Goal: Task Accomplishment & Management: Use online tool/utility

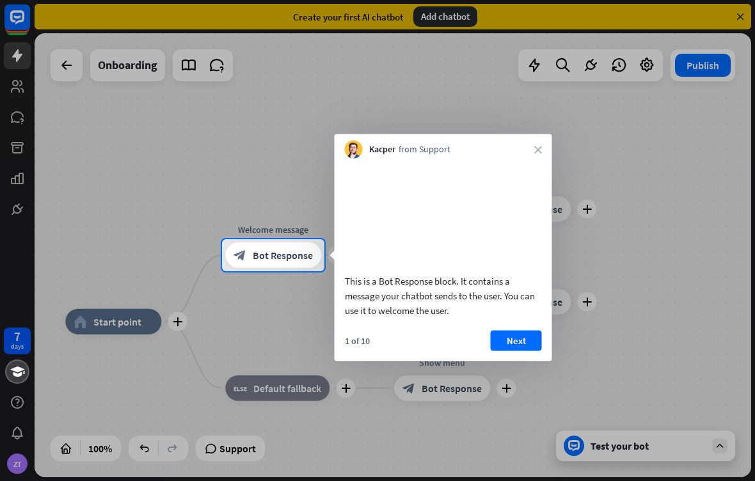
click at [519, 351] on button "Next" at bounding box center [516, 340] width 51 height 20
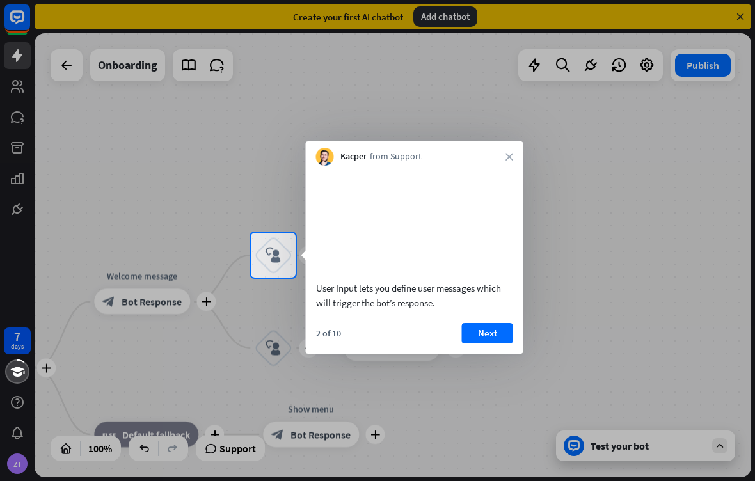
click at [475, 344] on button "Next" at bounding box center [487, 333] width 51 height 20
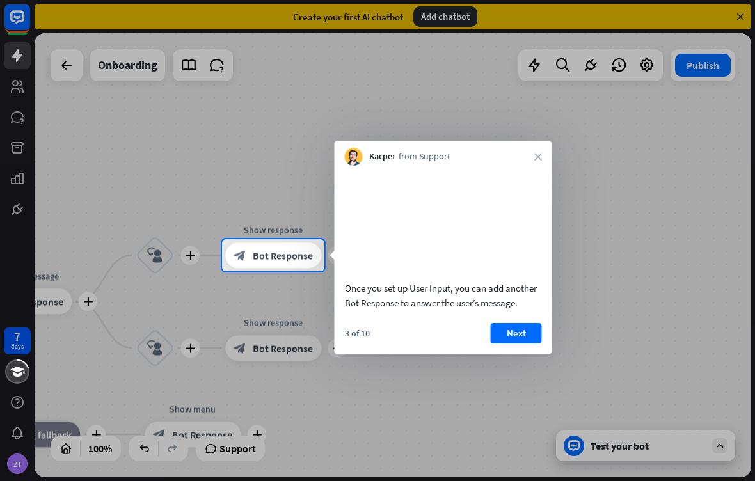
click at [514, 338] on button "Next" at bounding box center [516, 333] width 51 height 20
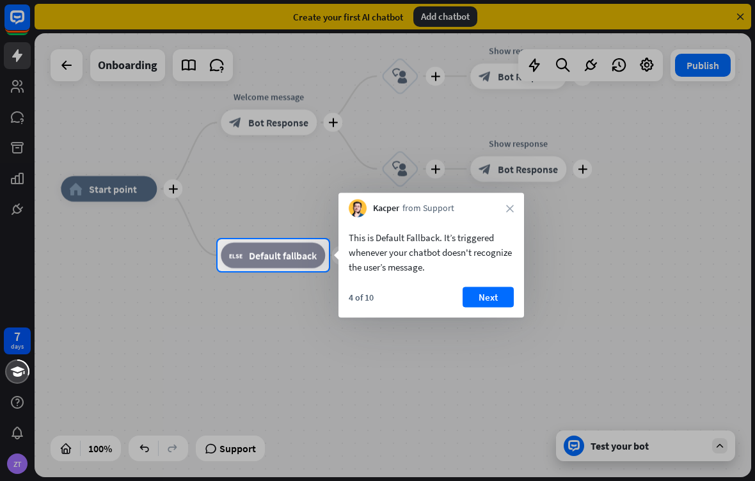
click at [479, 299] on button "Next" at bounding box center [487, 297] width 51 height 20
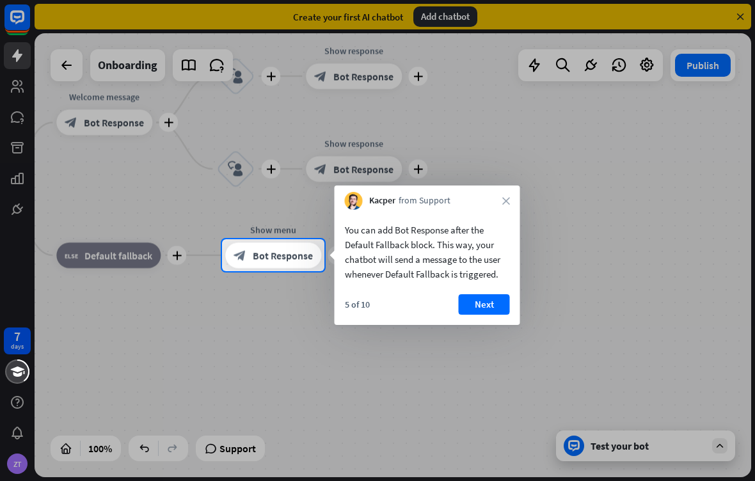
click at [491, 307] on button "Next" at bounding box center [484, 304] width 51 height 20
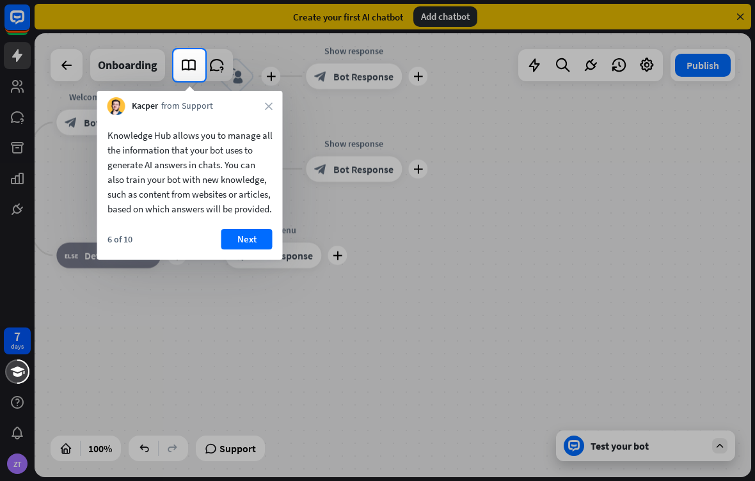
click at [245, 247] on button "Next" at bounding box center [246, 239] width 51 height 20
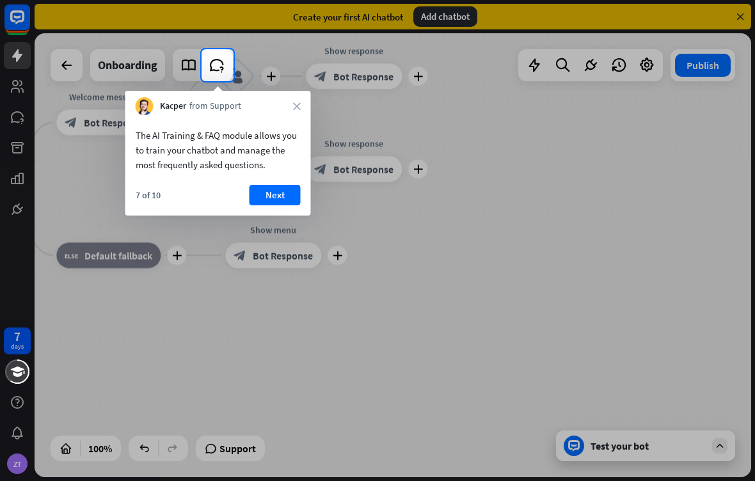
click at [269, 192] on button "Next" at bounding box center [274, 195] width 51 height 20
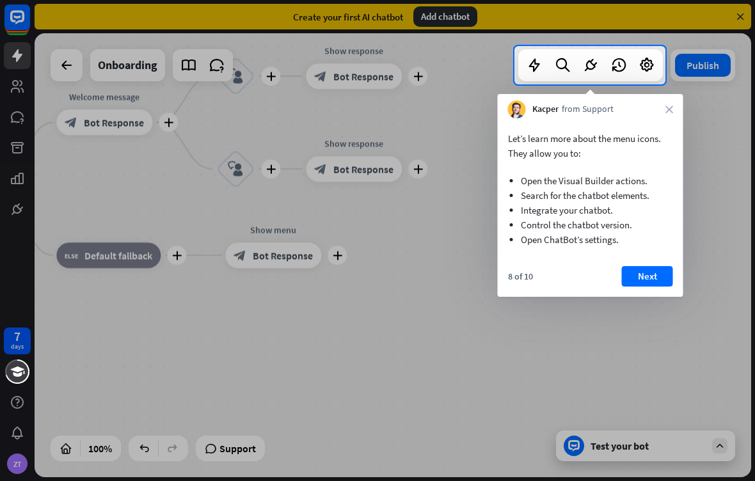
click at [659, 280] on button "Next" at bounding box center [647, 276] width 51 height 20
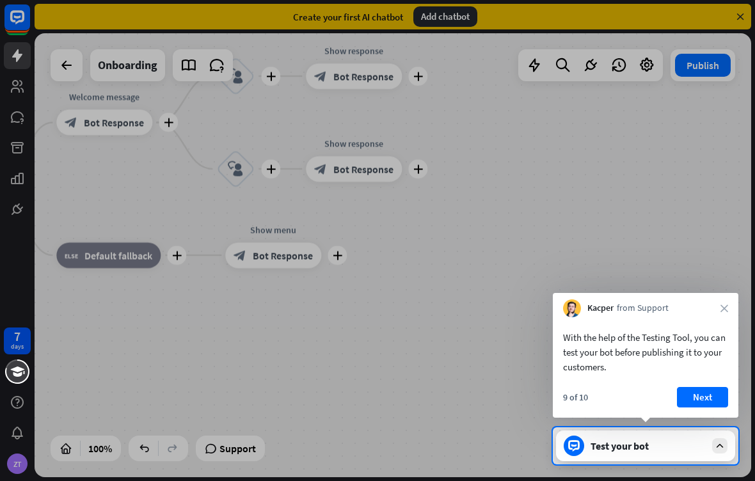
click at [706, 397] on button "Next" at bounding box center [702, 397] width 51 height 20
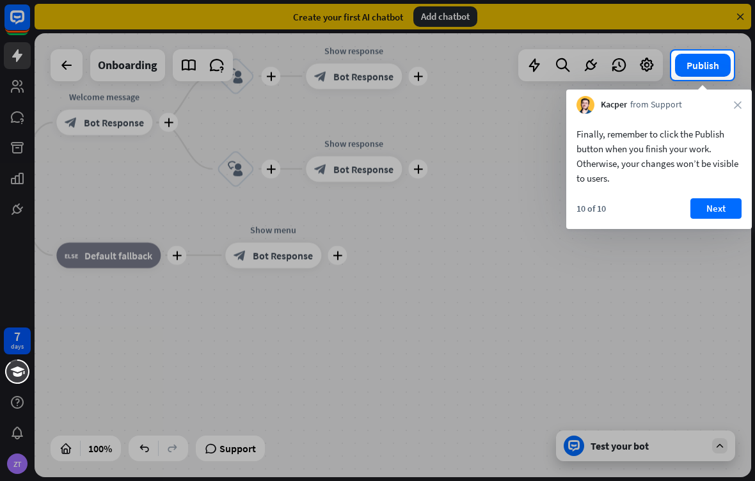
click at [715, 212] on button "Next" at bounding box center [715, 208] width 51 height 20
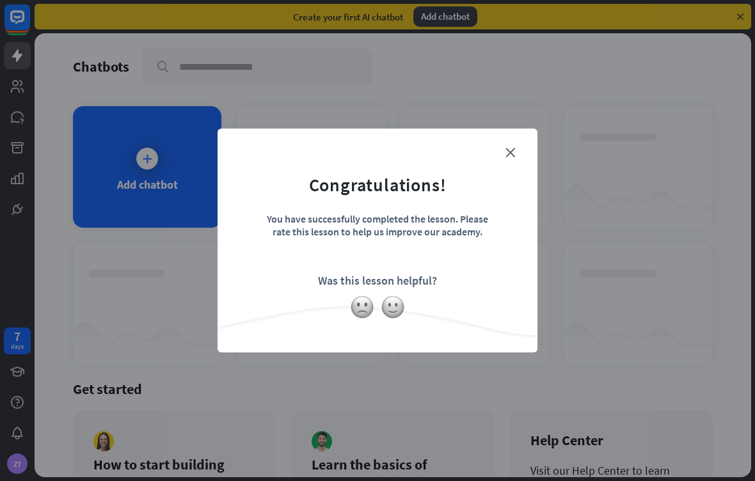
click at [395, 310] on img at bounding box center [393, 307] width 24 height 24
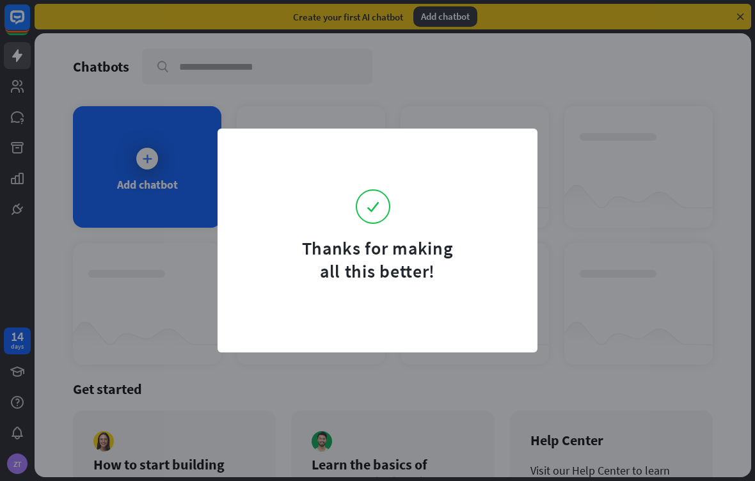
click at [555, 88] on div "Thanks for making all this better!" at bounding box center [377, 240] width 755 height 481
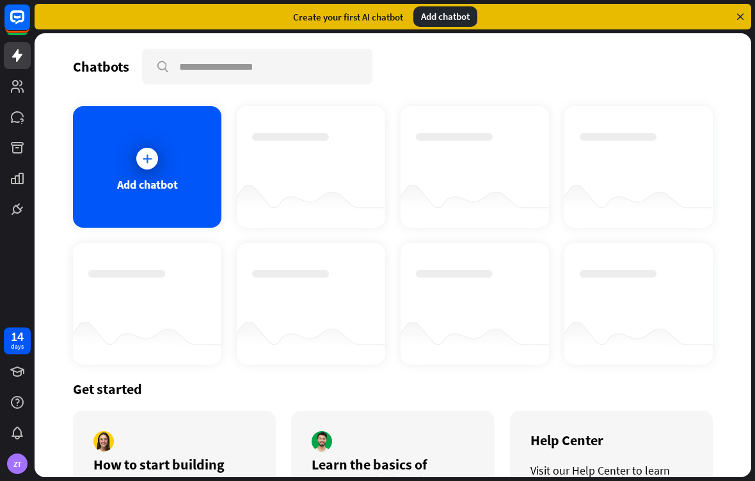
click at [571, 81] on div "Thanks for making all this better!" at bounding box center [377, 240] width 755 height 481
click at [145, 169] on div at bounding box center [147, 159] width 22 height 22
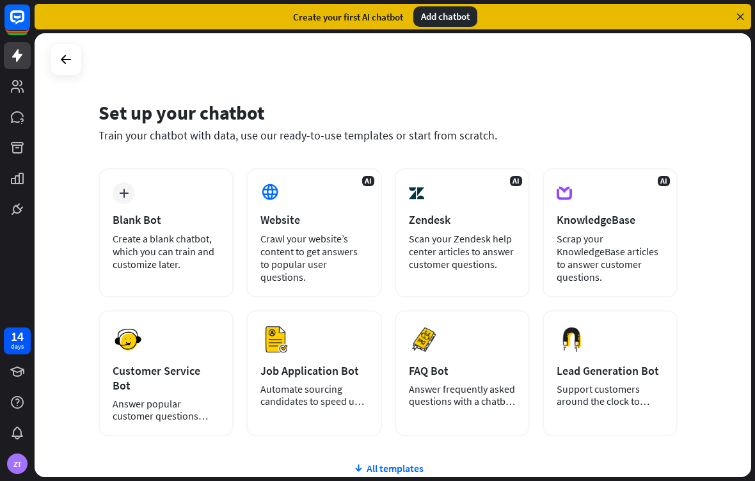
click at [141, 207] on div "plus Blank Bot Create a blank chatbot, which you can train and customize later." at bounding box center [166, 232] width 135 height 129
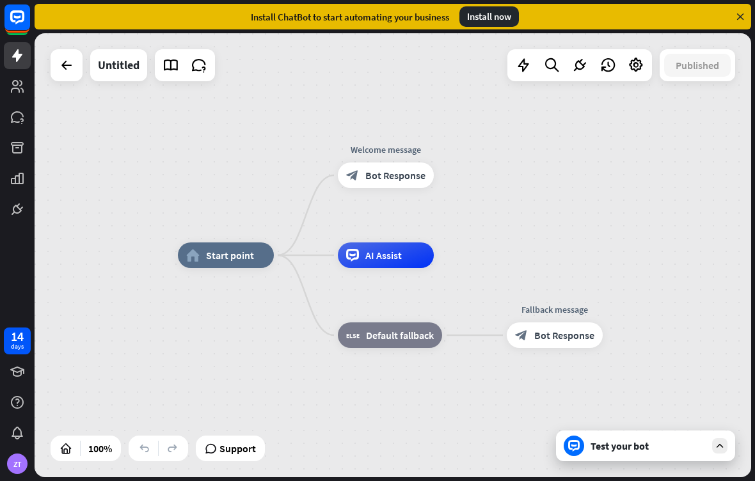
click at [115, 71] on div "Untitled" at bounding box center [119, 65] width 42 height 32
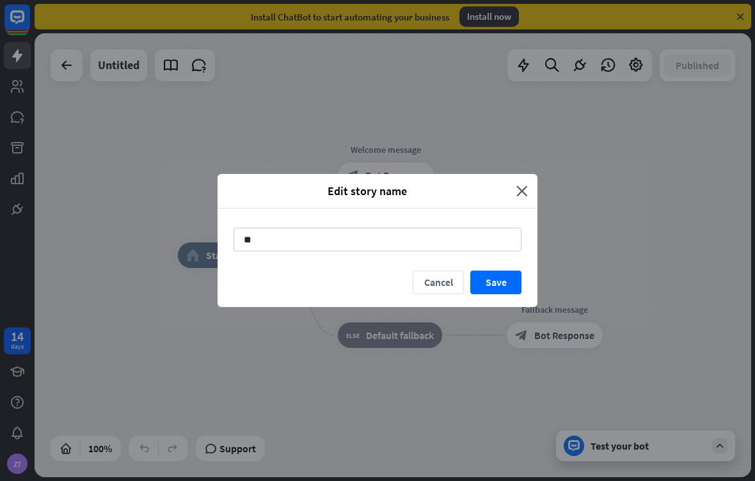
type input "*"
type input "**********"
click at [503, 291] on button "Save" at bounding box center [495, 283] width 51 height 24
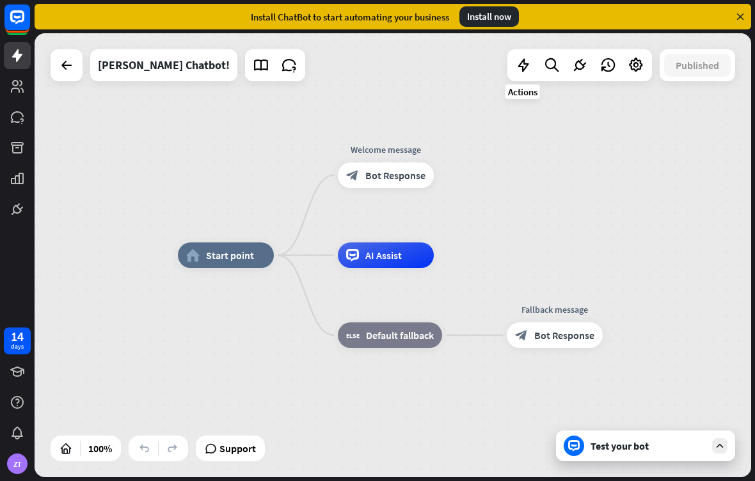
click at [523, 66] on icon at bounding box center [523, 65] width 17 height 17
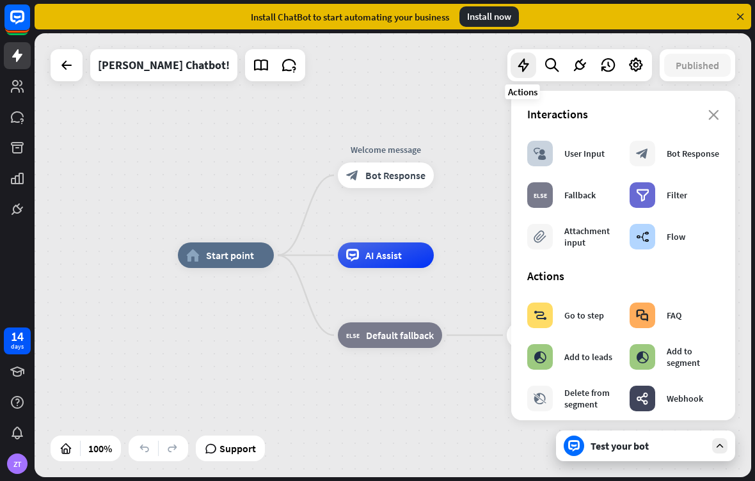
click at [549, 232] on div "block_attachment" at bounding box center [540, 237] width 26 height 26
click at [565, 242] on div "Attachment input" at bounding box center [590, 236] width 52 height 23
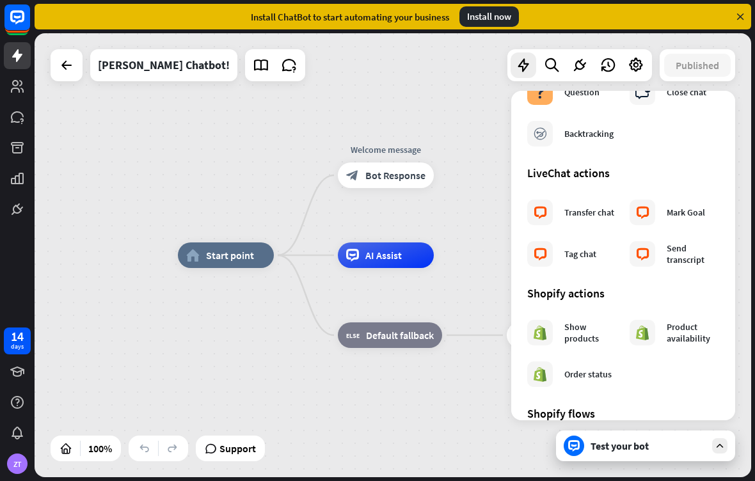
click at [642, 62] on icon at bounding box center [636, 65] width 17 height 17
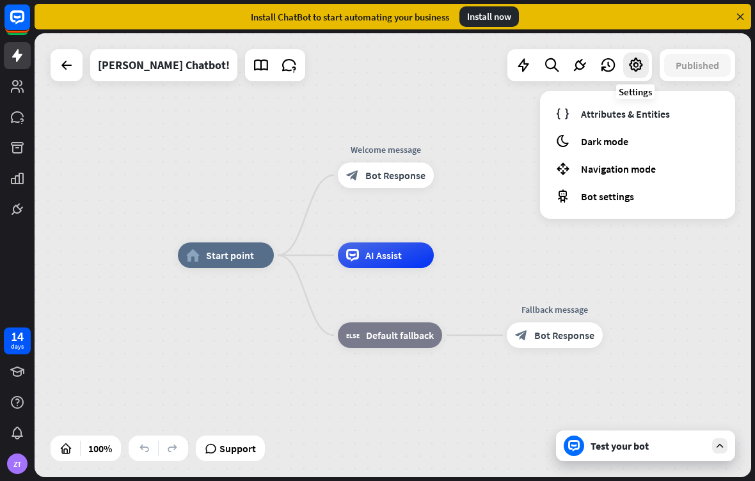
scroll to position [381, 0]
click at [253, 58] on icon at bounding box center [261, 65] width 17 height 17
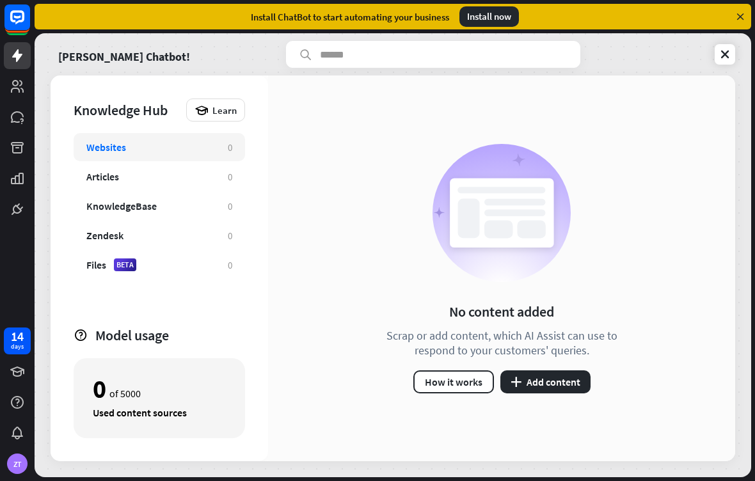
click at [466, 382] on button "How it works" at bounding box center [453, 381] width 81 height 23
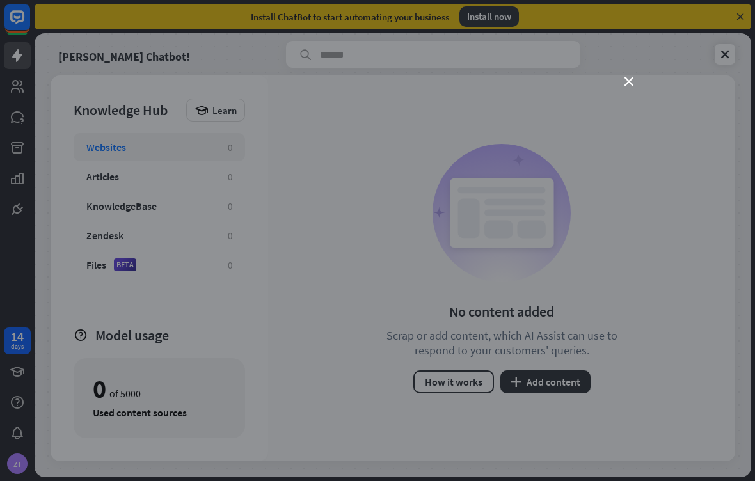
click at [624, 86] on div "close" at bounding box center [377, 240] width 755 height 481
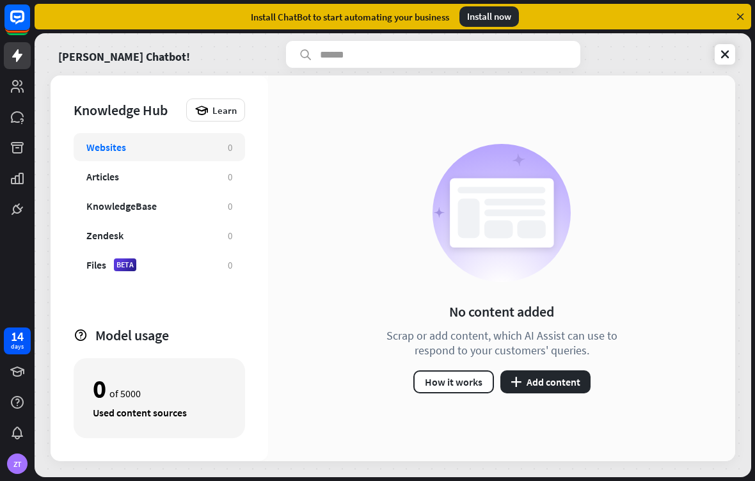
click at [555, 380] on button "plus Add content" at bounding box center [545, 381] width 90 height 23
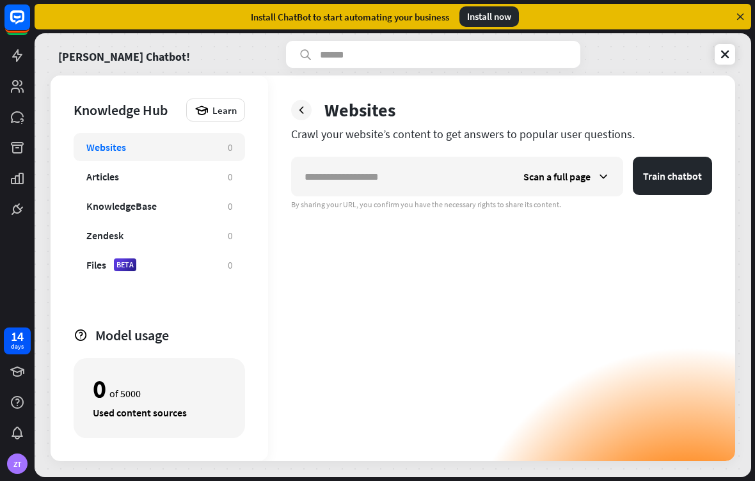
click at [574, 180] on span "Scan a full page" at bounding box center [556, 176] width 67 height 13
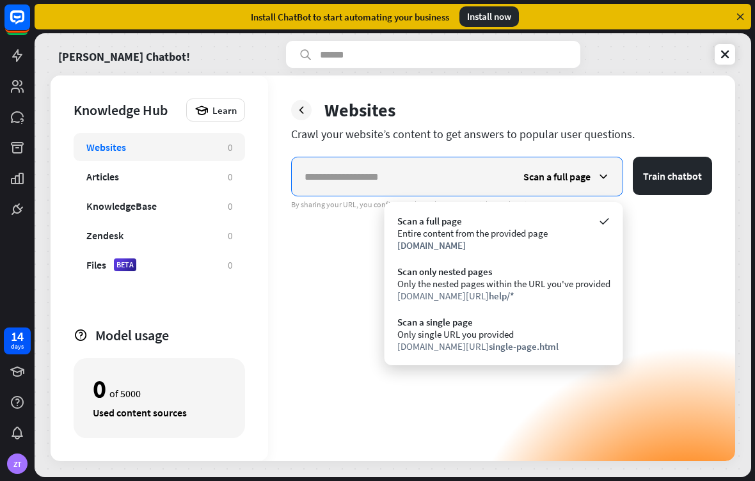
click at [395, 195] on input "text" at bounding box center [401, 176] width 219 height 38
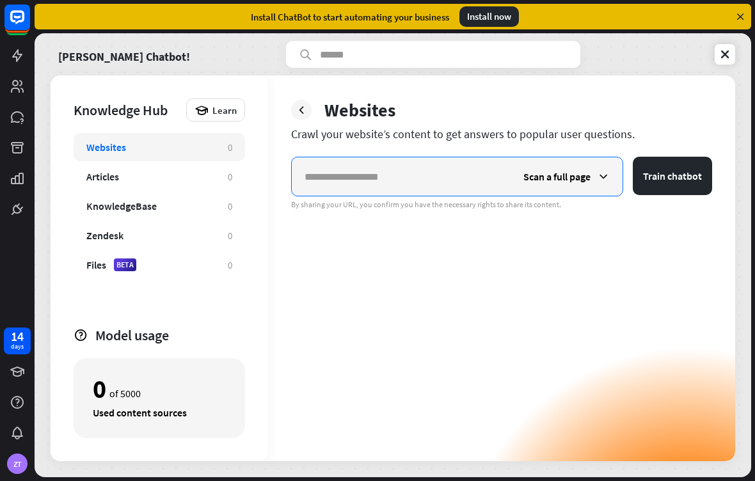
click at [396, 180] on input "text" at bounding box center [401, 176] width 219 height 38
click at [403, 184] on input "text" at bounding box center [401, 176] width 219 height 38
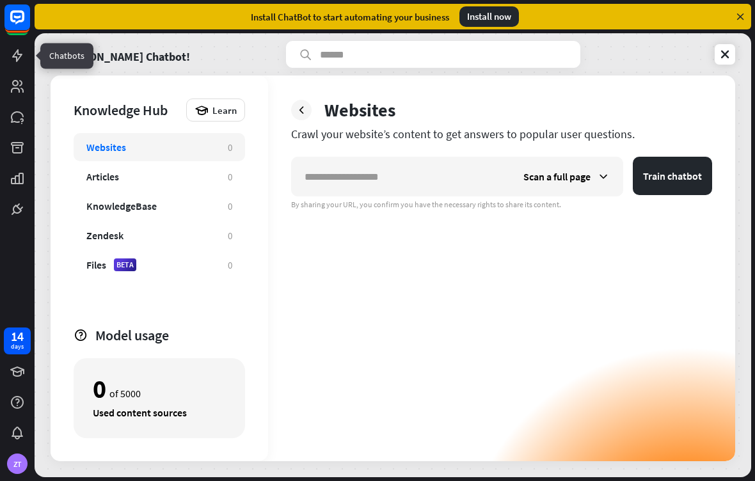
click at [0, 0] on icon at bounding box center [0, 0] width 0 height 0
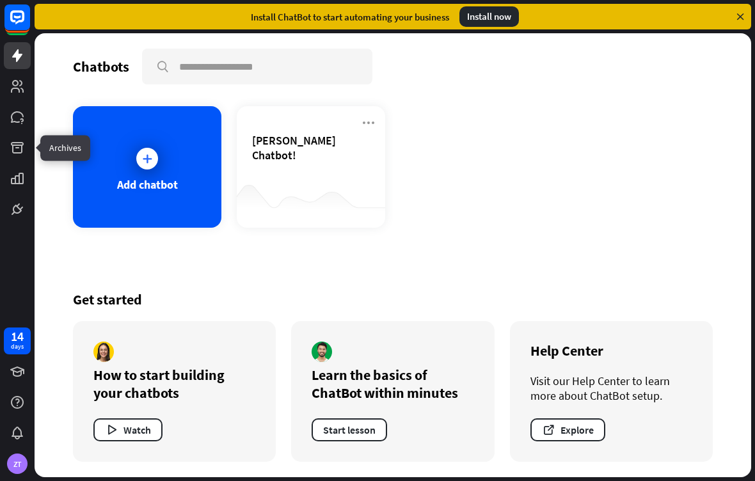
click at [8, 152] on link at bounding box center [17, 147] width 27 height 27
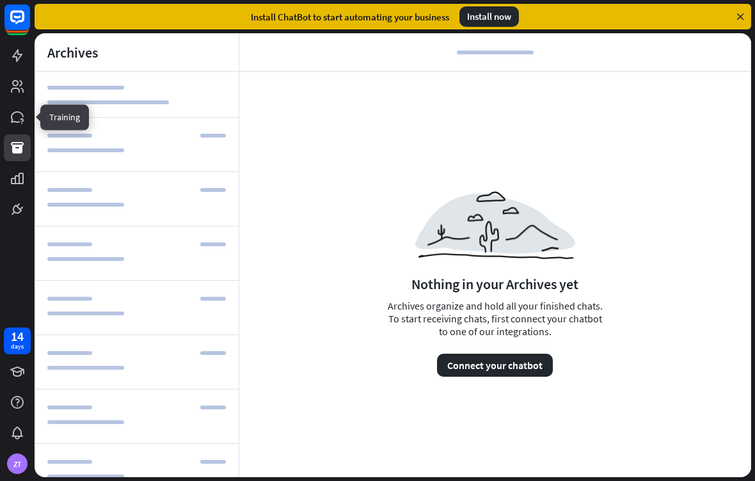
click at [8, 114] on link at bounding box center [17, 117] width 27 height 27
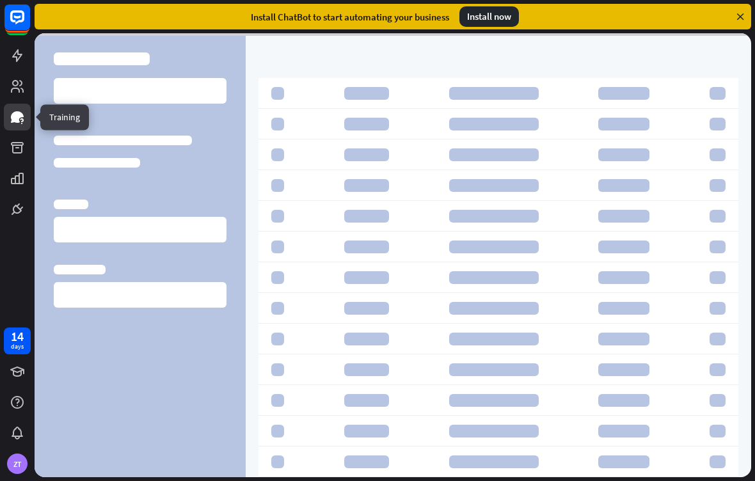
click at [13, 78] on link at bounding box center [17, 86] width 27 height 27
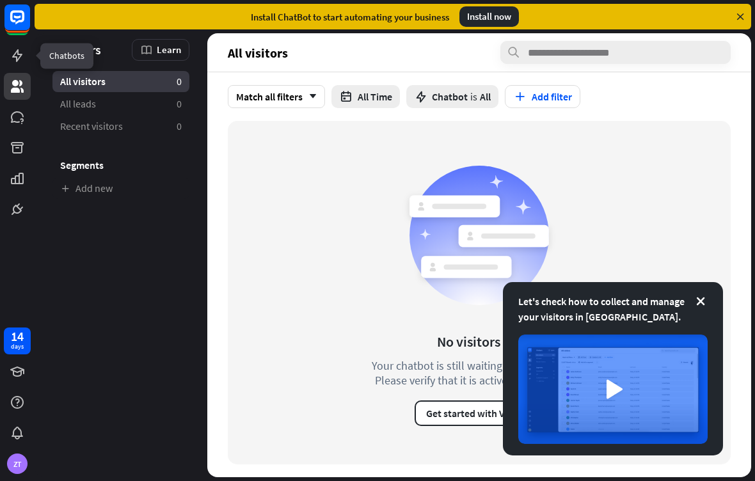
click at [0, 0] on icon at bounding box center [0, 0] width 0 height 0
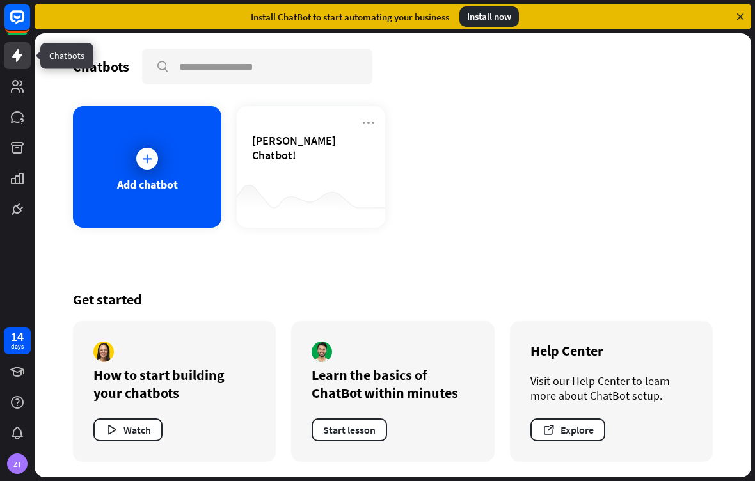
click at [280, 177] on div "[PERSON_NAME] Chatbot!" at bounding box center [311, 155] width 118 height 45
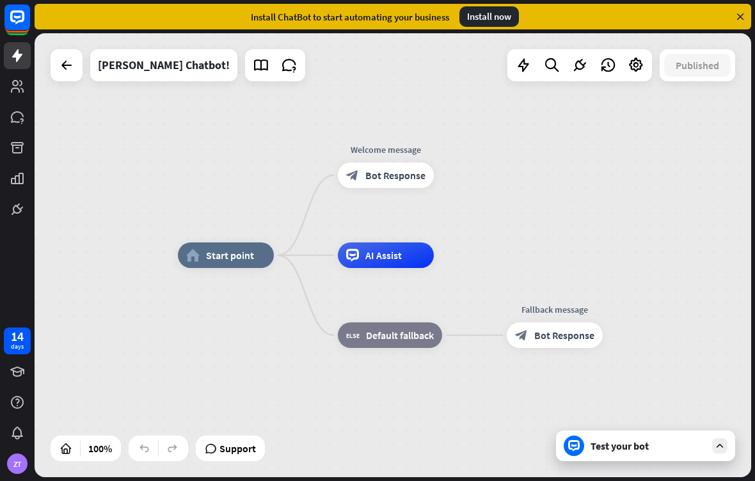
click at [253, 70] on icon at bounding box center [261, 65] width 17 height 17
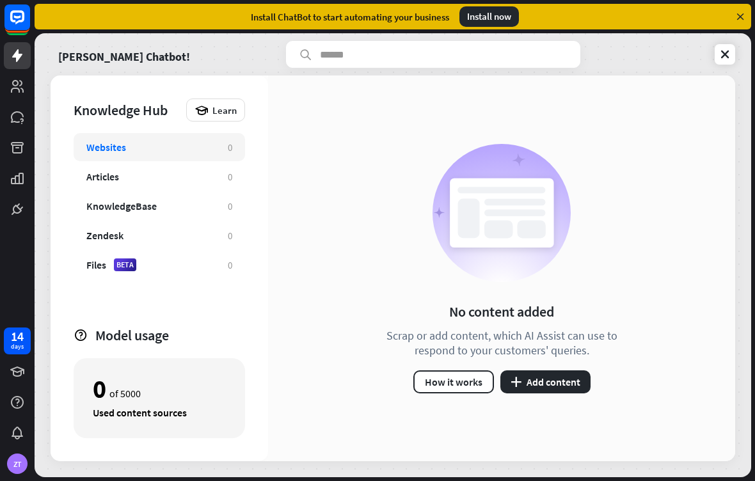
click at [188, 264] on div "Files BETA" at bounding box center [150, 264] width 129 height 13
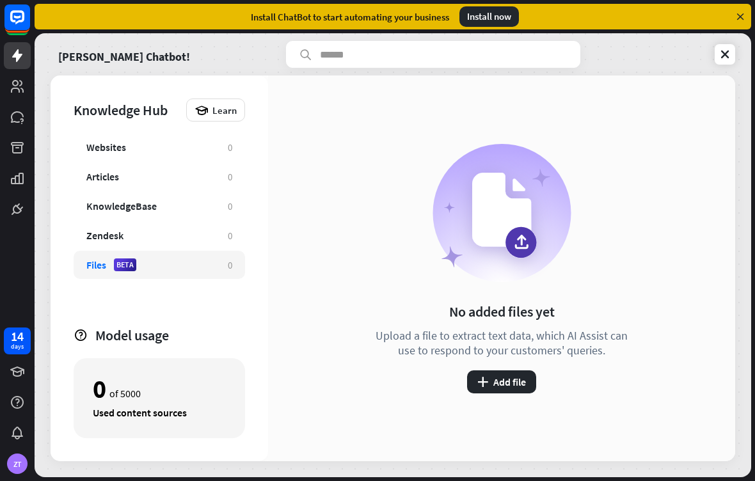
click at [491, 379] on button "plus Add file" at bounding box center [501, 381] width 69 height 23
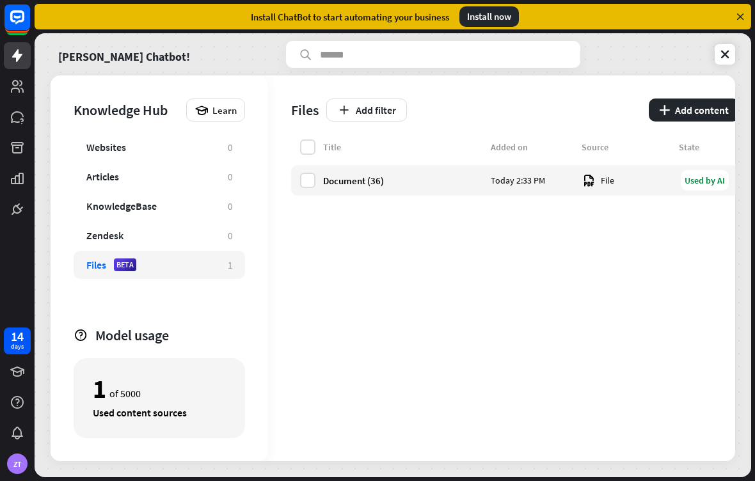
click at [78, 61] on link "[PERSON_NAME] Chatbot!" at bounding box center [124, 54] width 132 height 27
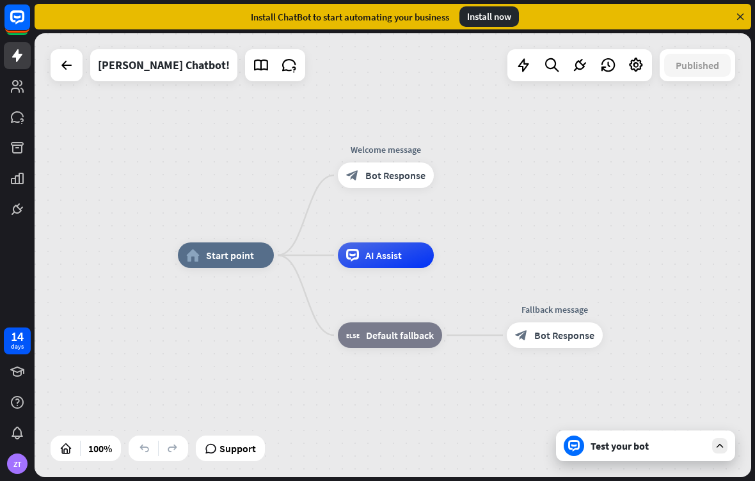
click at [660, 439] on div "Test your bot" at bounding box center [647, 445] width 115 height 13
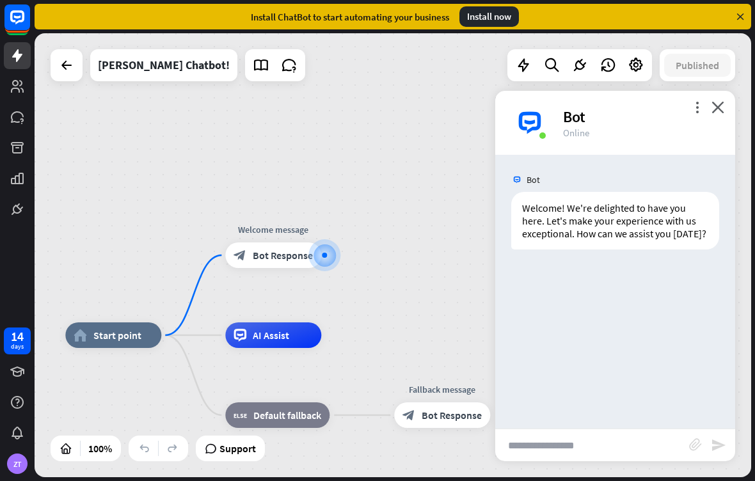
click at [712, 116] on div "Bot" at bounding box center [641, 117] width 157 height 20
click at [723, 108] on icon "close" at bounding box center [717, 107] width 13 height 12
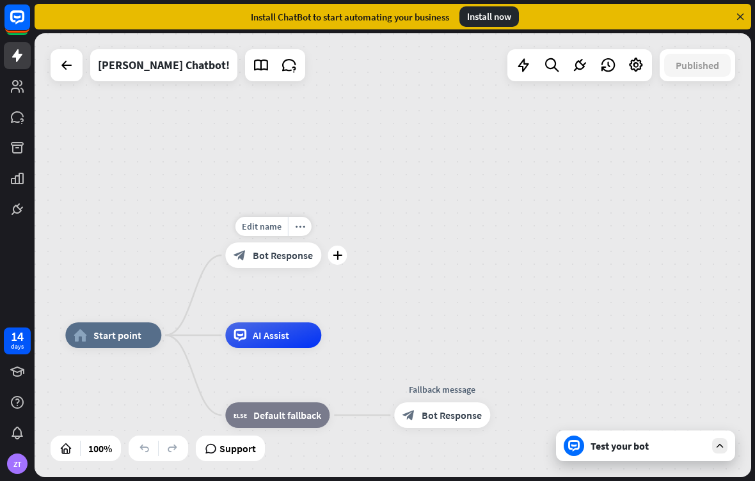
click at [280, 256] on span "Bot Response" at bounding box center [283, 255] width 60 height 13
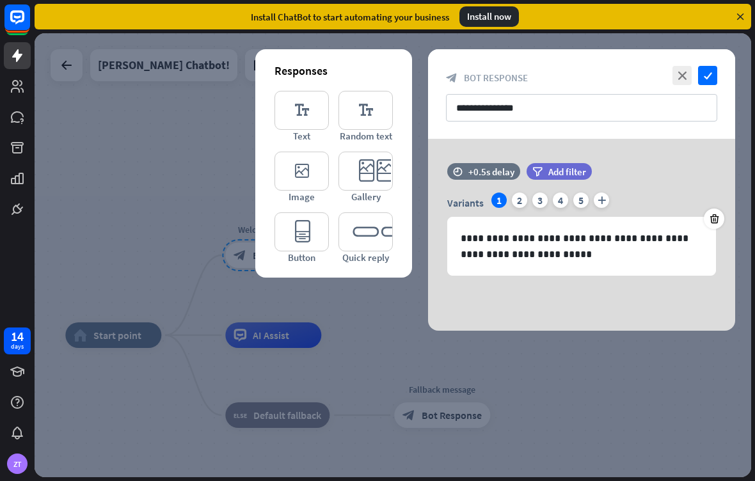
click at [484, 246] on p "**********" at bounding box center [582, 246] width 242 height 32
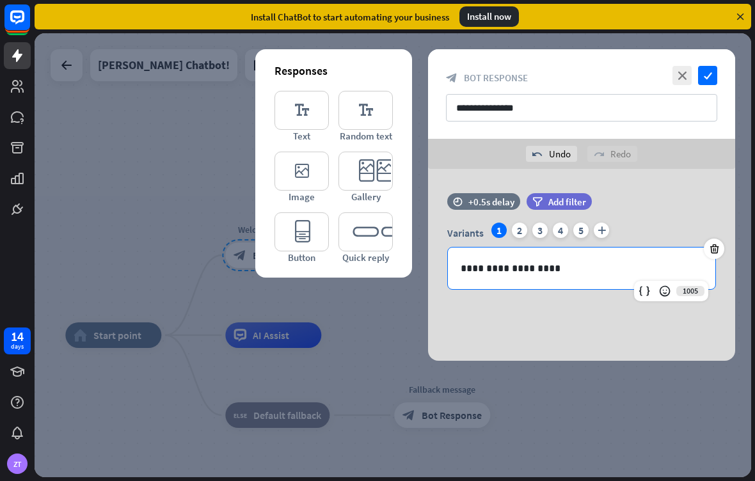
click at [502, 271] on p "**********" at bounding box center [582, 268] width 242 height 16
click at [601, 270] on p "**********" at bounding box center [582, 268] width 242 height 16
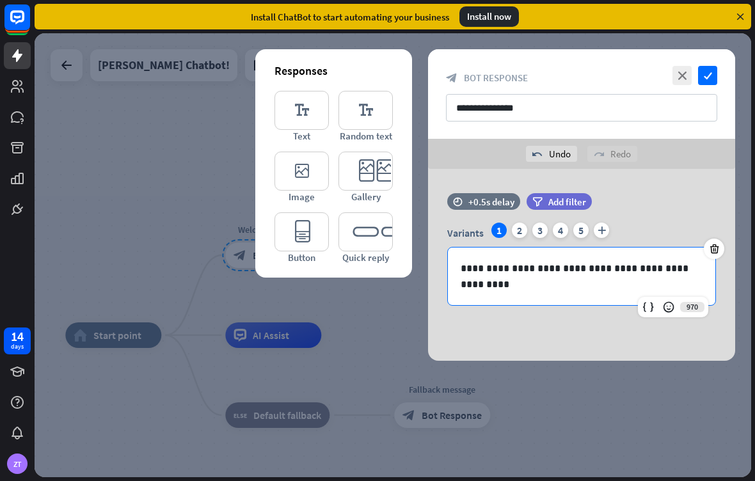
click at [520, 227] on div "2" at bounding box center [519, 230] width 15 height 15
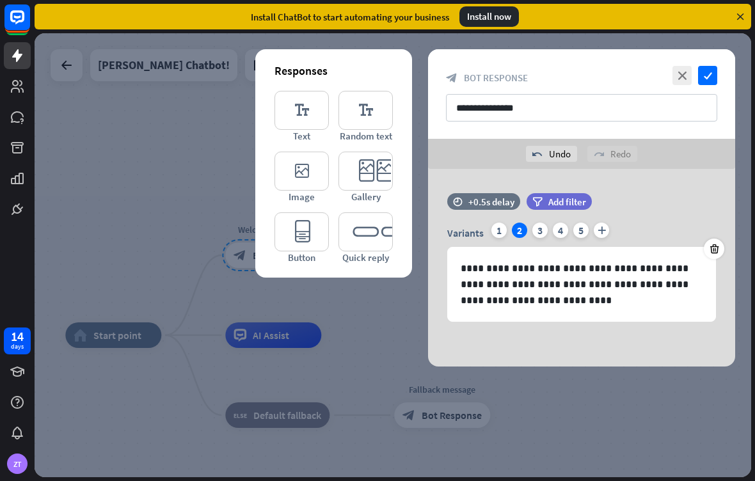
click at [484, 265] on p "**********" at bounding box center [582, 284] width 242 height 48
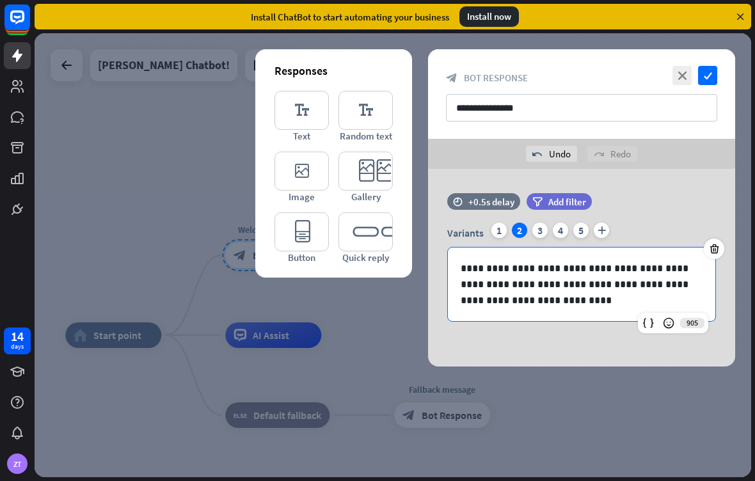
click at [491, 271] on p "**********" at bounding box center [582, 284] width 242 height 48
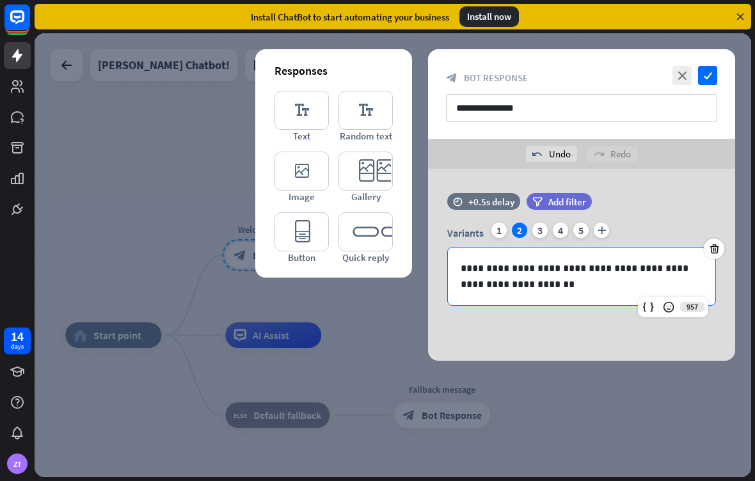
click at [706, 84] on icon "check" at bounding box center [707, 75] width 19 height 19
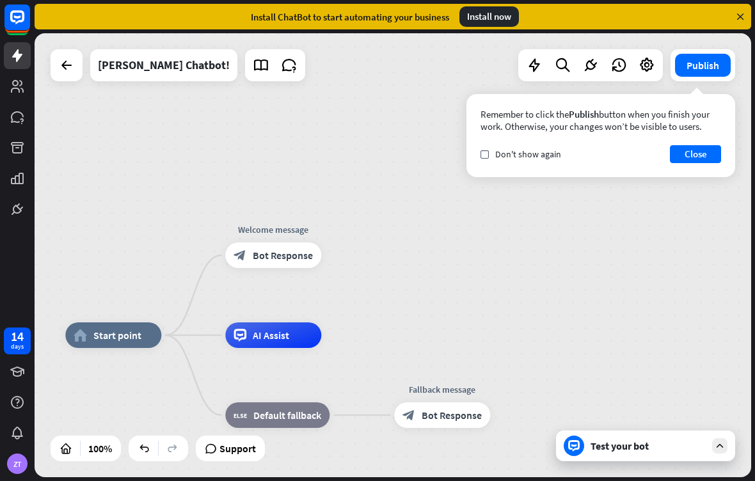
click at [636, 444] on div "Test your bot" at bounding box center [647, 445] width 115 height 13
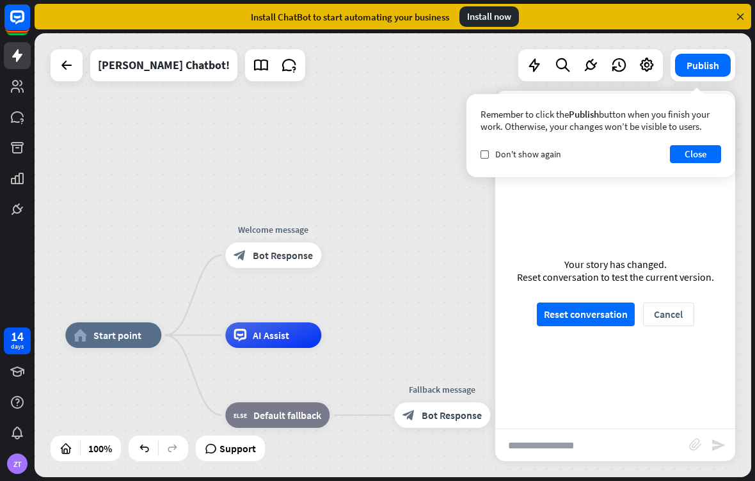
click at [590, 314] on button "Reset conversation" at bounding box center [586, 315] width 98 height 24
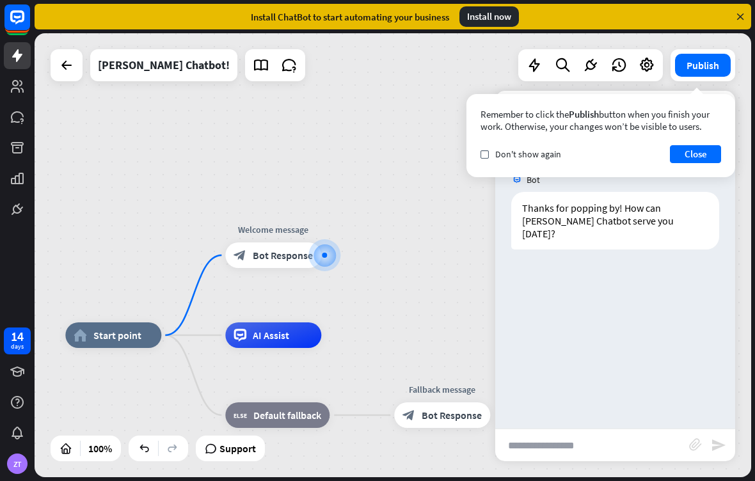
click at [555, 446] on input "text" at bounding box center [592, 445] width 194 height 32
type input "**********"
click at [721, 447] on icon "send" at bounding box center [718, 445] width 15 height 15
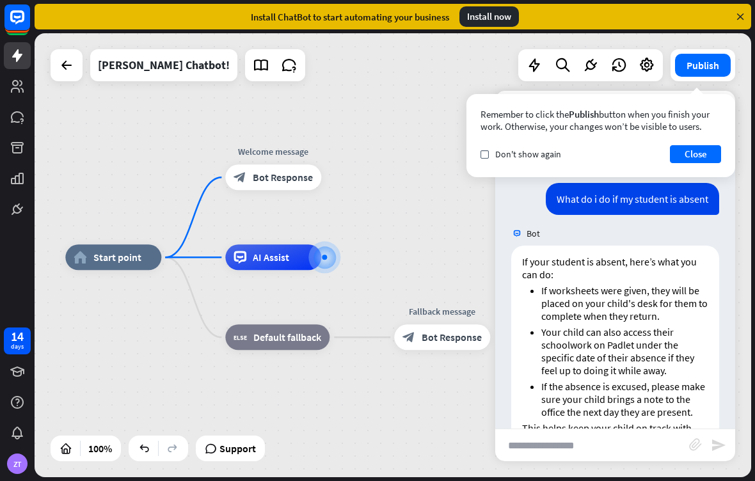
scroll to position [132, 0]
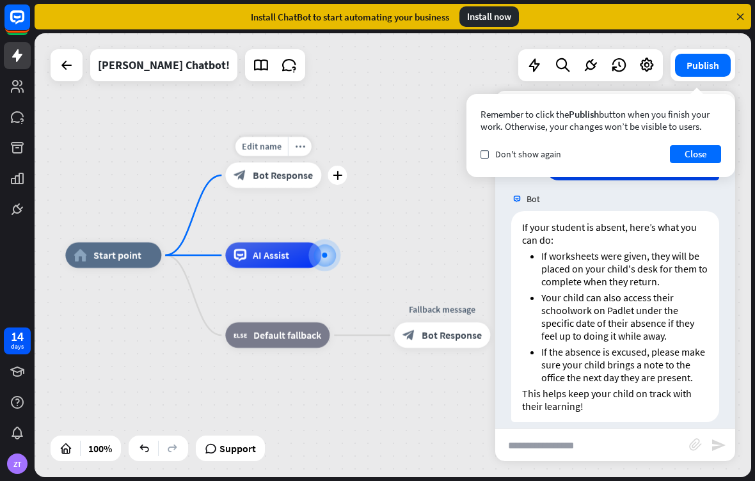
click at [341, 183] on div "plus" at bounding box center [337, 175] width 19 height 19
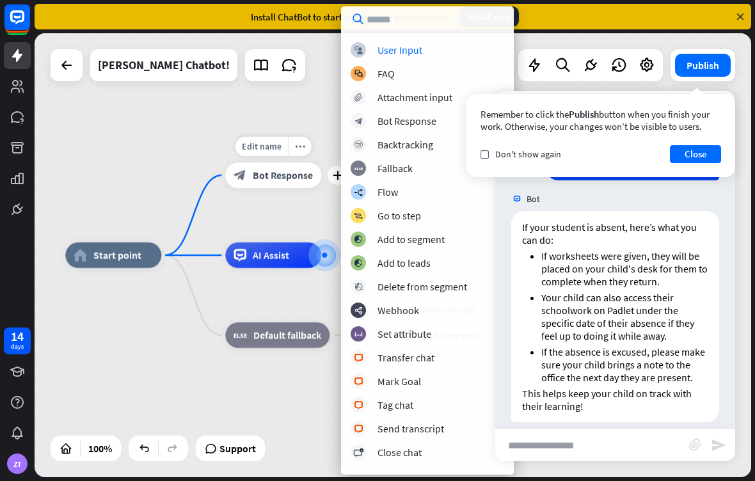
click at [402, 127] on div "block_bot_response Bot Response" at bounding box center [428, 120] width 154 height 15
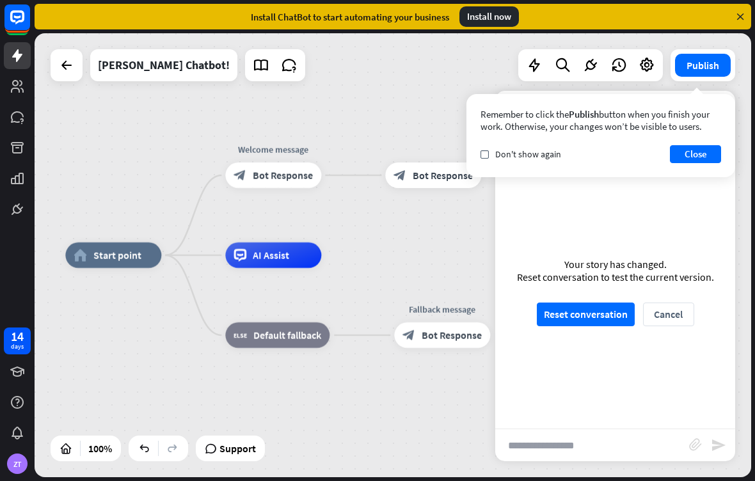
click at [700, 156] on button "Close" at bounding box center [695, 154] width 51 height 18
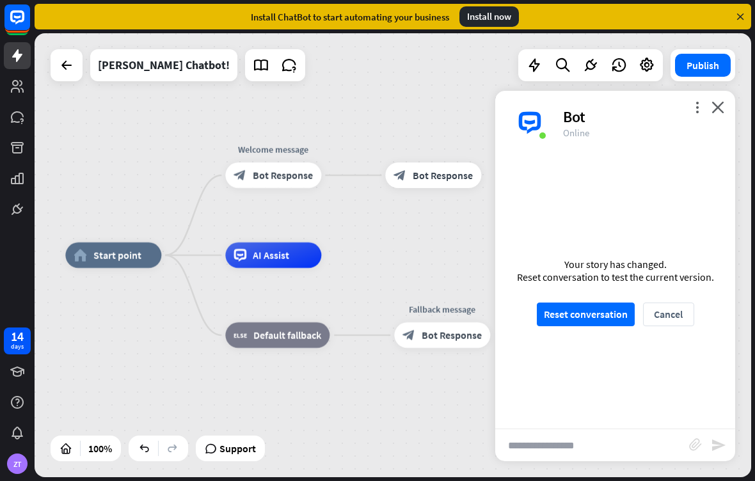
click at [591, 326] on button "Reset conversation" at bounding box center [586, 315] width 98 height 24
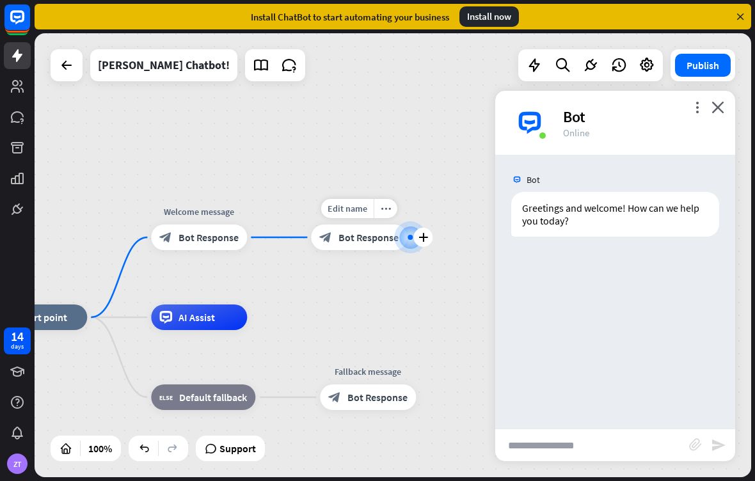
click at [385, 211] on icon "more_horiz" at bounding box center [386, 209] width 10 height 10
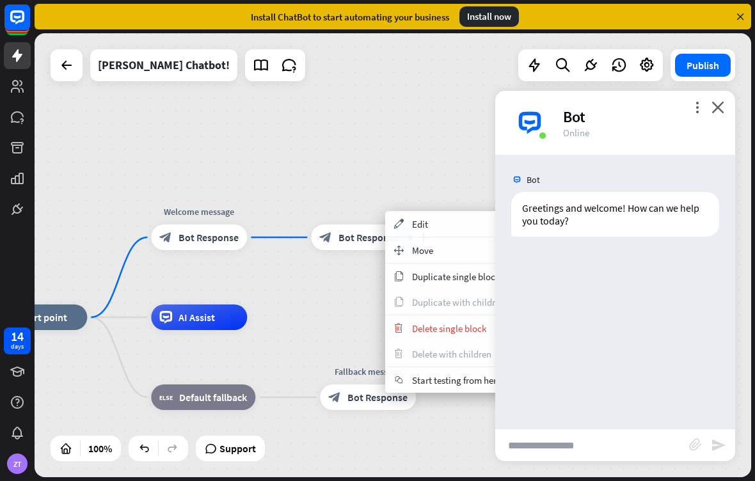
click at [418, 232] on div "appearance Edit" at bounding box center [449, 224] width 128 height 26
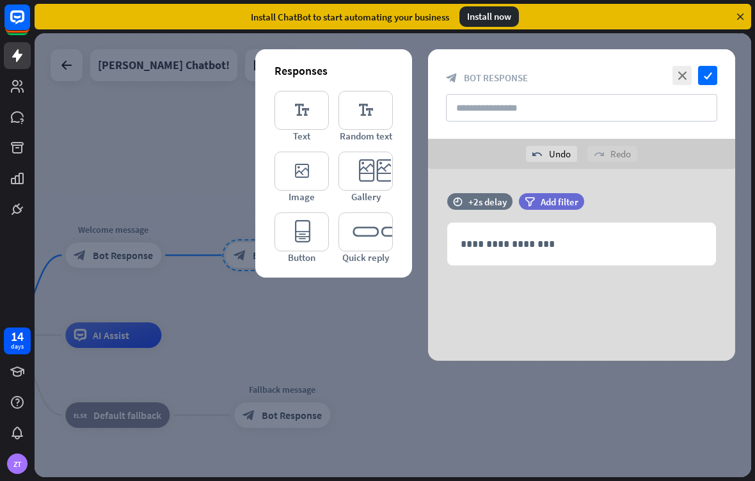
click at [535, 237] on p "**********" at bounding box center [582, 244] width 242 height 16
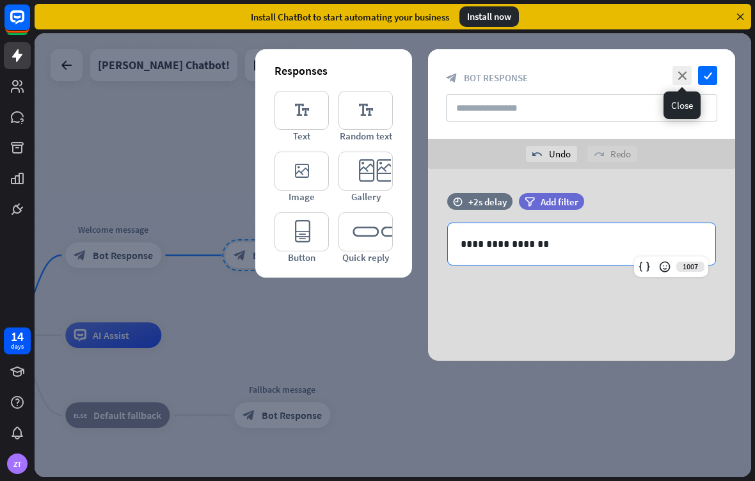
click at [686, 69] on icon "close" at bounding box center [681, 75] width 19 height 19
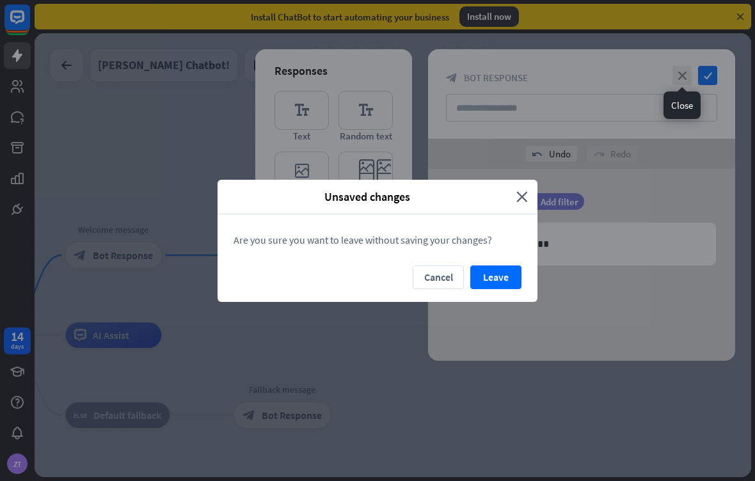
click at [487, 282] on button "Leave" at bounding box center [495, 277] width 51 height 24
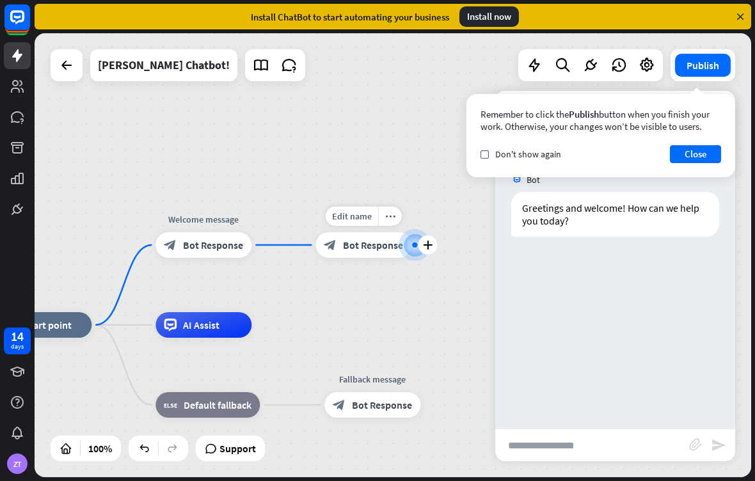
click at [394, 246] on span "Bot Response" at bounding box center [373, 245] width 60 height 13
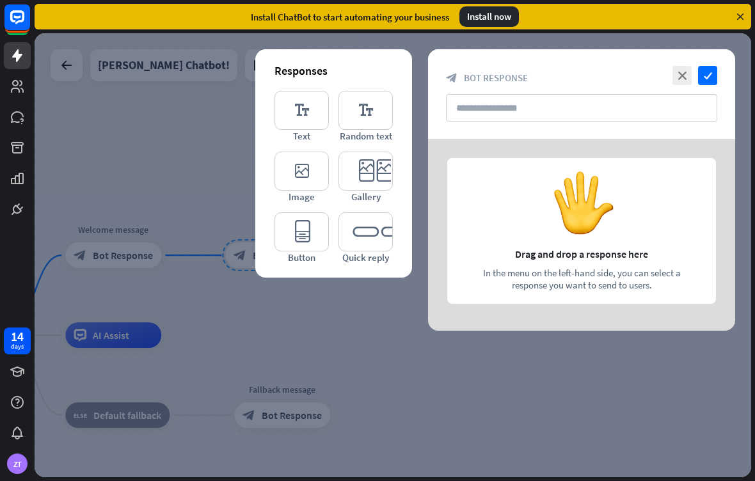
click at [686, 76] on icon "close" at bounding box center [681, 75] width 19 height 19
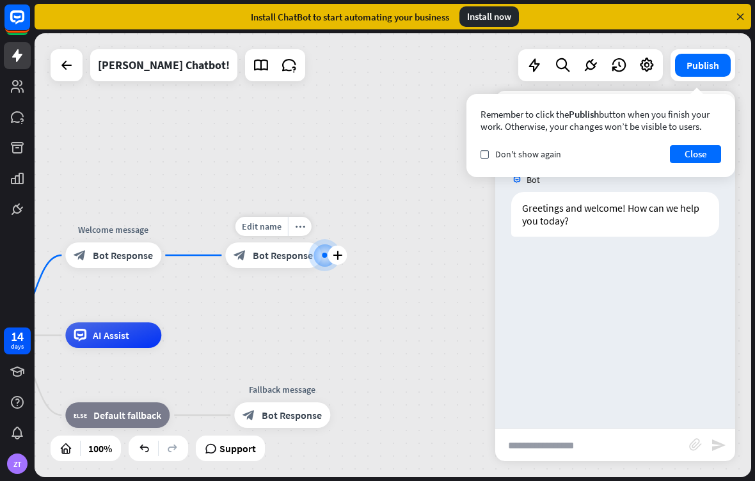
click at [309, 218] on div "more_horiz" at bounding box center [300, 226] width 24 height 19
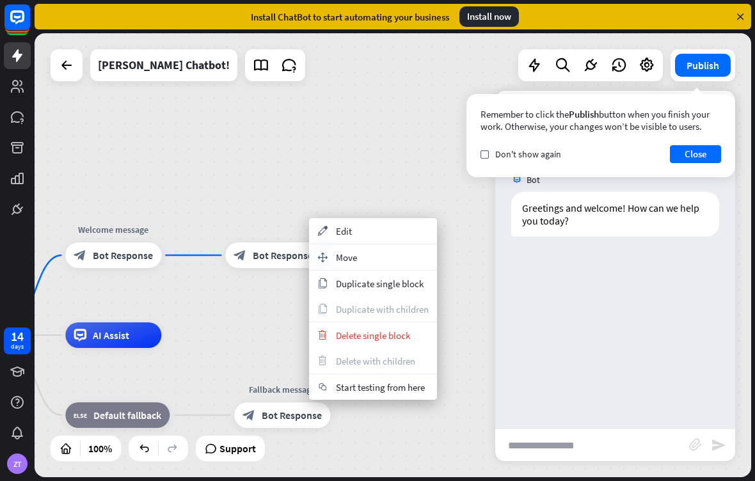
click at [351, 335] on span "Delete single block" at bounding box center [373, 335] width 74 height 12
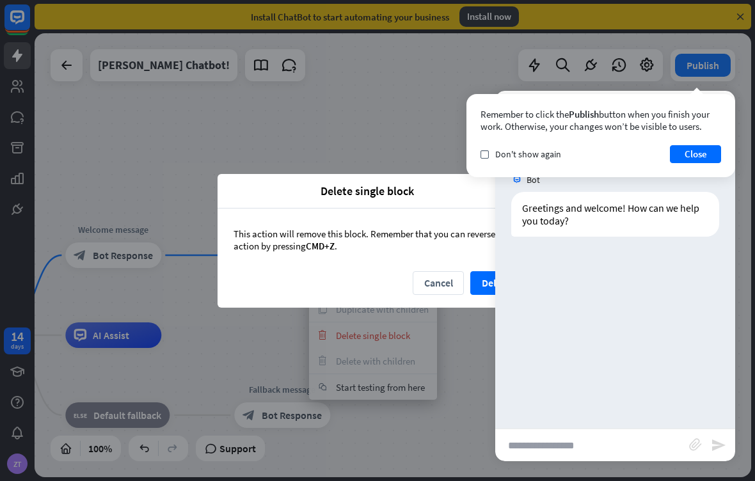
click at [486, 283] on button "Delete" at bounding box center [495, 283] width 51 height 24
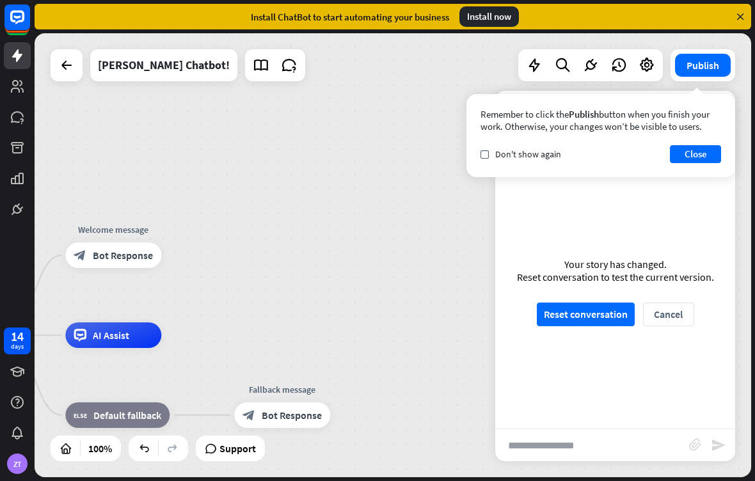
click at [696, 157] on button "Close" at bounding box center [695, 154] width 51 height 18
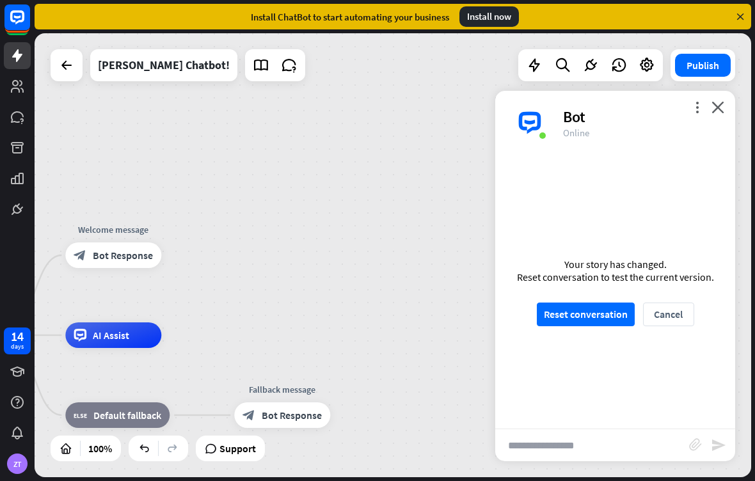
click at [713, 117] on div "Bot" at bounding box center [641, 117] width 157 height 20
click at [722, 109] on icon "close" at bounding box center [717, 107] width 13 height 12
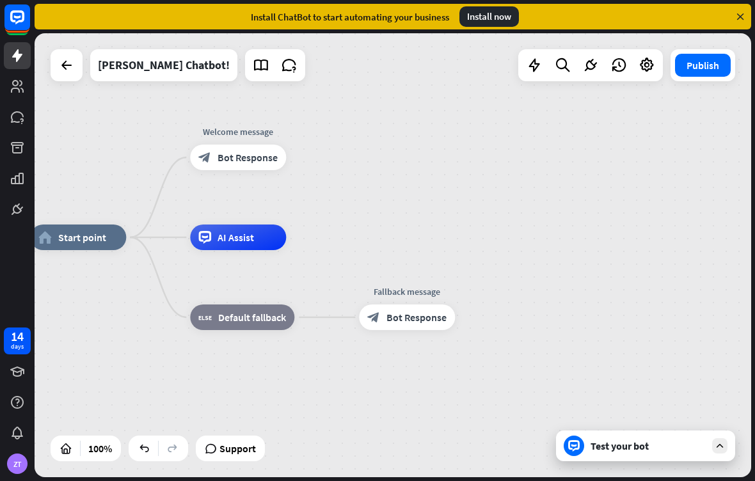
click at [670, 447] on div "Test your bot" at bounding box center [647, 445] width 115 height 13
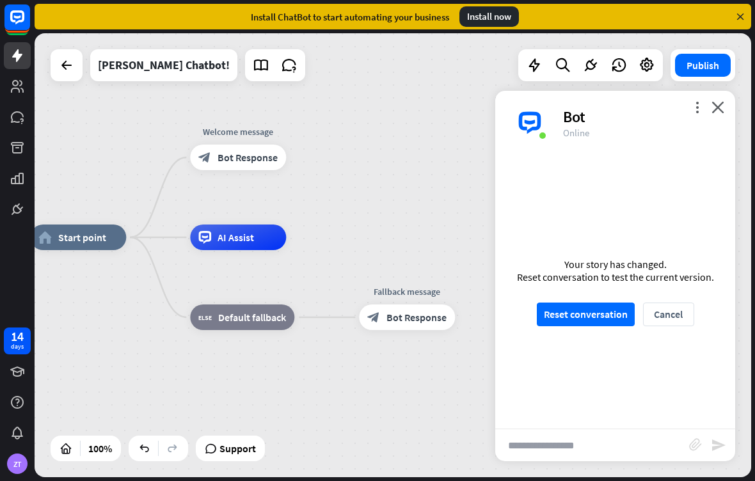
click at [597, 311] on button "Reset conversation" at bounding box center [586, 315] width 98 height 24
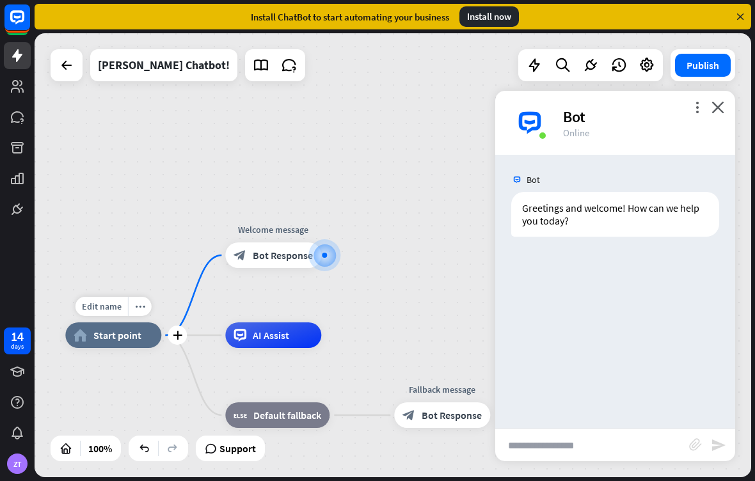
click at [296, 223] on icon "more_horiz" at bounding box center [300, 227] width 10 height 10
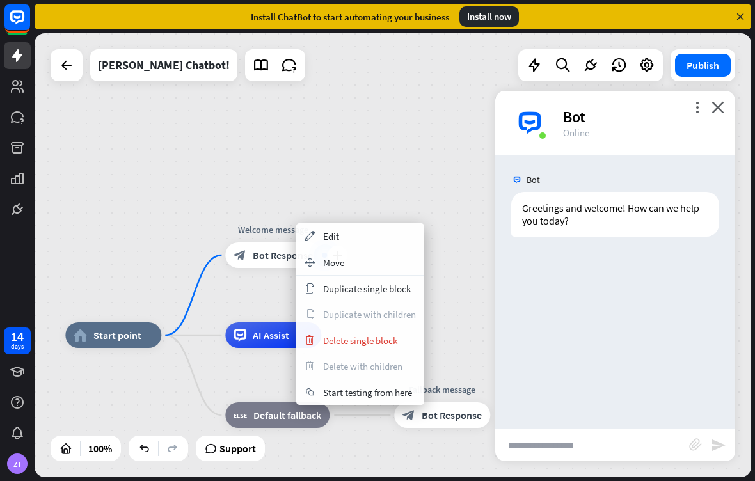
click at [375, 154] on div "home_2 Start point plus Welcome message block_bot_response Bot Response AI Assi…" at bounding box center [393, 255] width 716 height 444
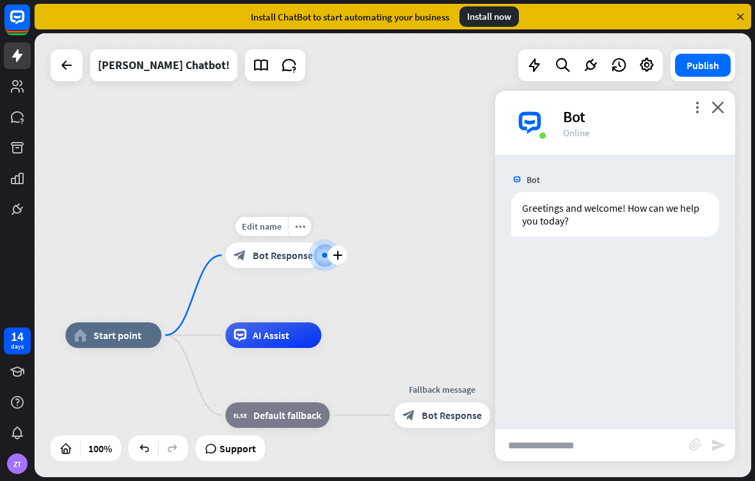
click at [271, 258] on span "Bot Response" at bounding box center [283, 255] width 60 height 13
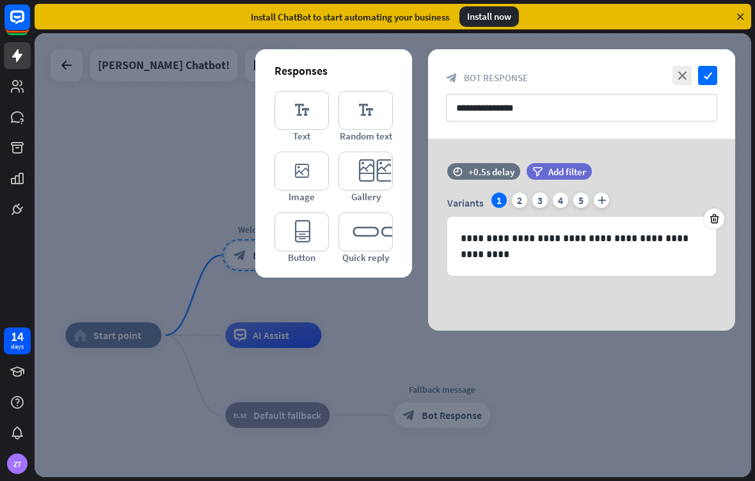
click at [705, 74] on icon "check" at bounding box center [707, 75] width 19 height 19
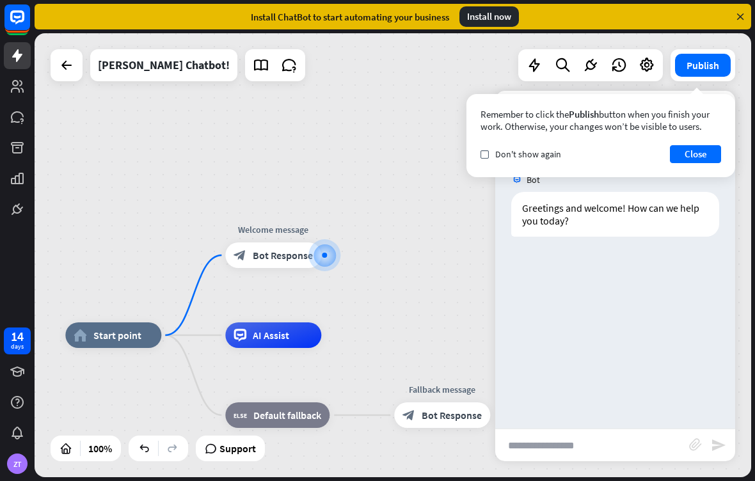
click at [701, 152] on button "Close" at bounding box center [695, 154] width 51 height 18
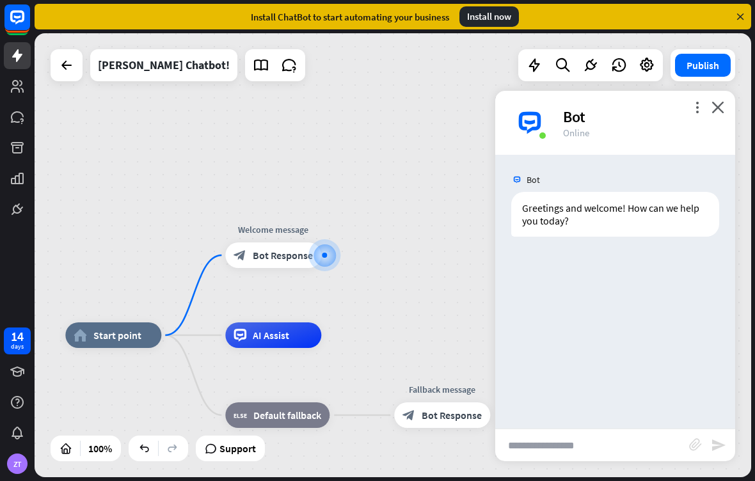
click at [576, 447] on input "text" at bounding box center [592, 445] width 194 height 32
type input "**"
click at [715, 448] on icon "send" at bounding box center [718, 445] width 15 height 15
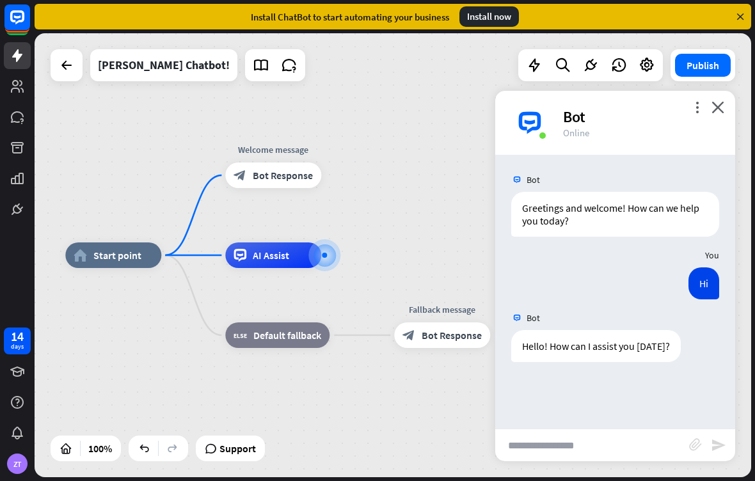
click at [562, 450] on input "text" at bounding box center [592, 445] width 194 height 32
type input "**********"
click at [719, 447] on icon "send" at bounding box center [718, 445] width 15 height 15
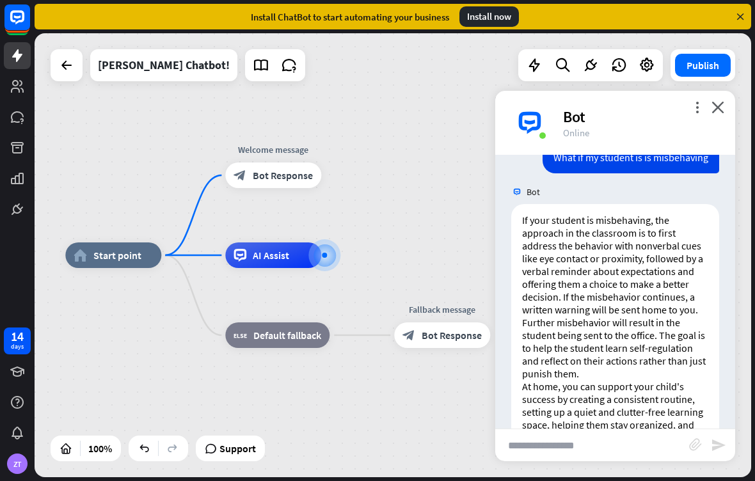
scroll to position [308, 0]
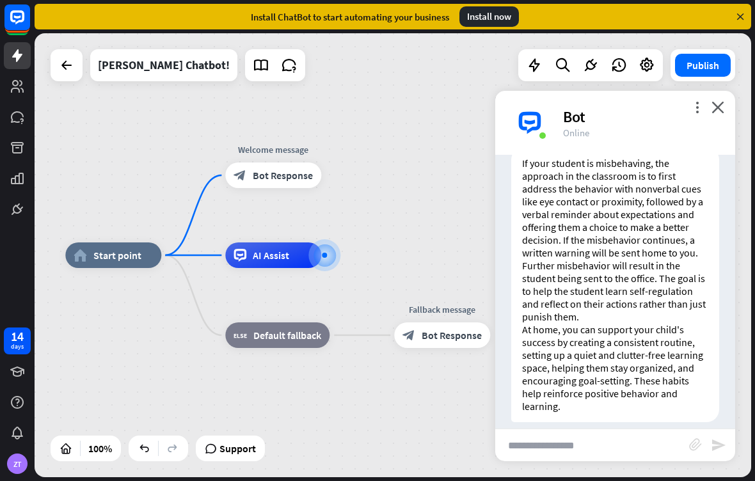
click at [515, 440] on input "text" at bounding box center [592, 445] width 194 height 32
type input "**"
click at [721, 443] on icon "send" at bounding box center [718, 445] width 15 height 15
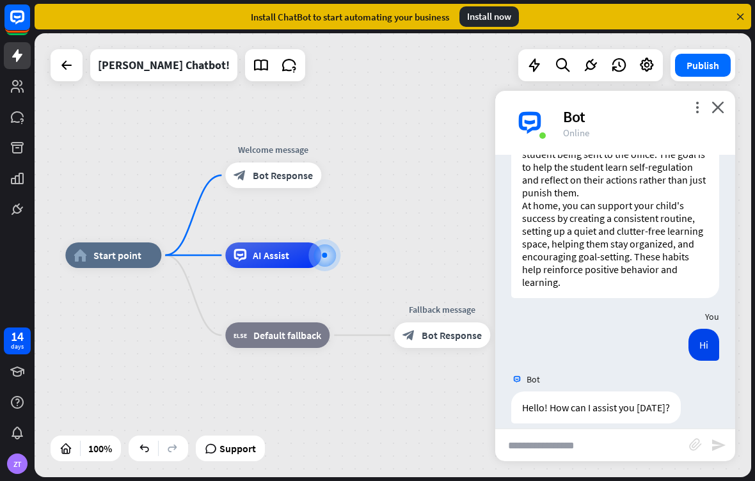
scroll to position [434, 0]
click at [709, 108] on div "Bot" at bounding box center [641, 117] width 157 height 20
click at [707, 104] on div "more_vert close Bot Online" at bounding box center [615, 123] width 240 height 64
click at [713, 107] on icon "close" at bounding box center [717, 107] width 13 height 12
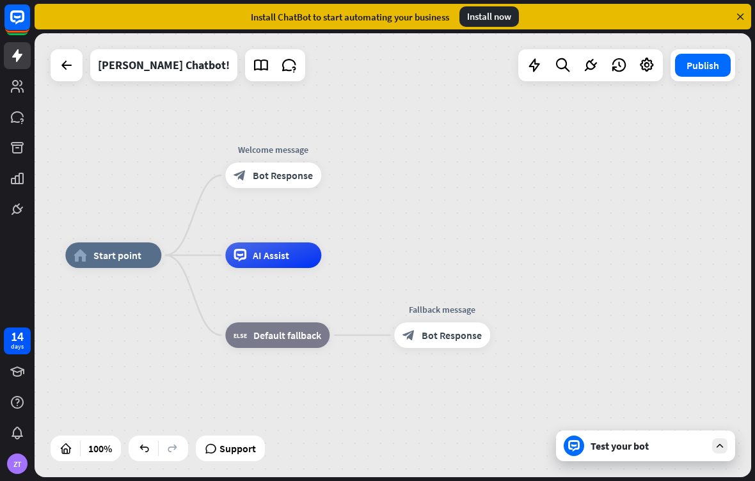
click at [253, 66] on icon at bounding box center [261, 65] width 17 height 17
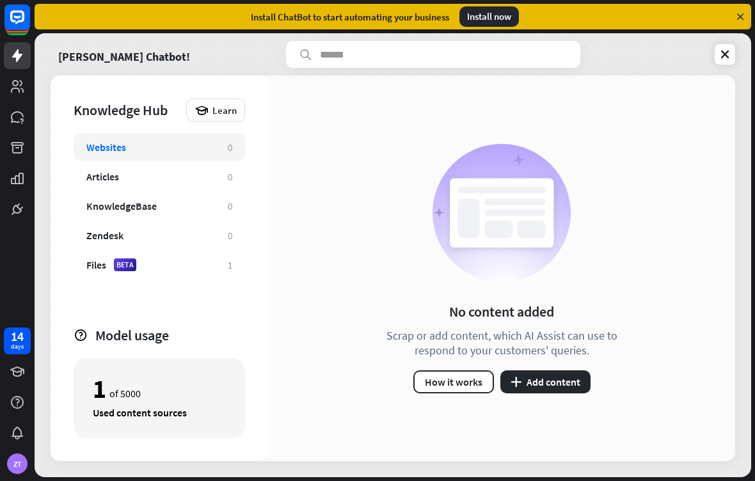
click at [196, 273] on div "Files BETA 1" at bounding box center [159, 265] width 171 height 28
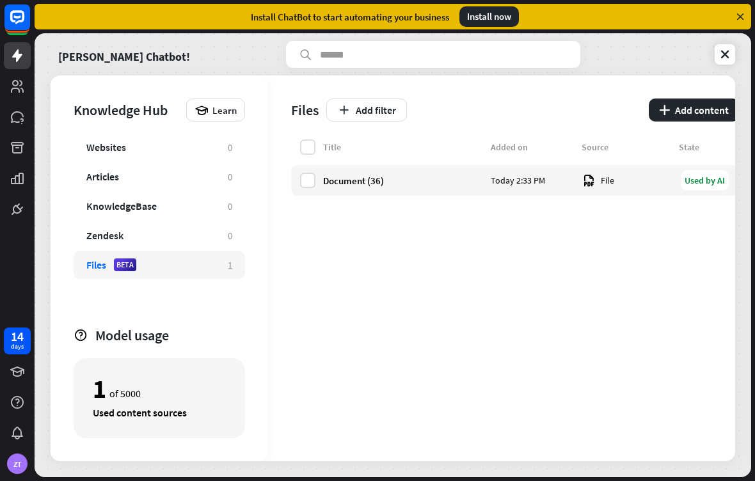
click at [104, 62] on link "[PERSON_NAME] Chatbot!" at bounding box center [124, 54] width 132 height 27
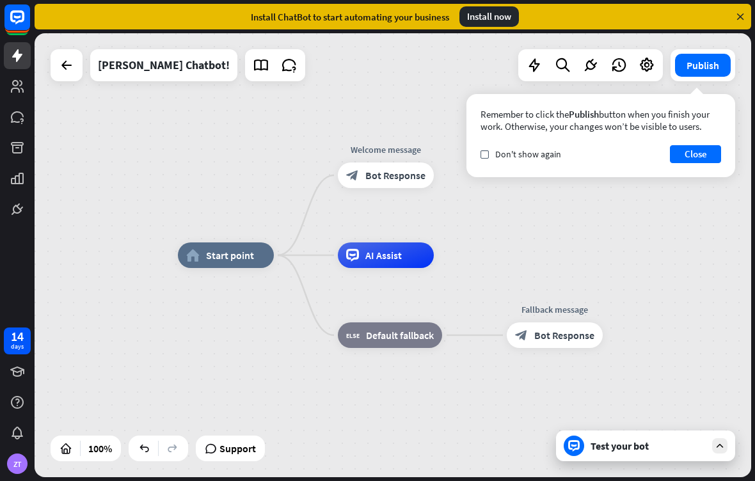
click at [601, 436] on div "Test your bot" at bounding box center [645, 446] width 179 height 31
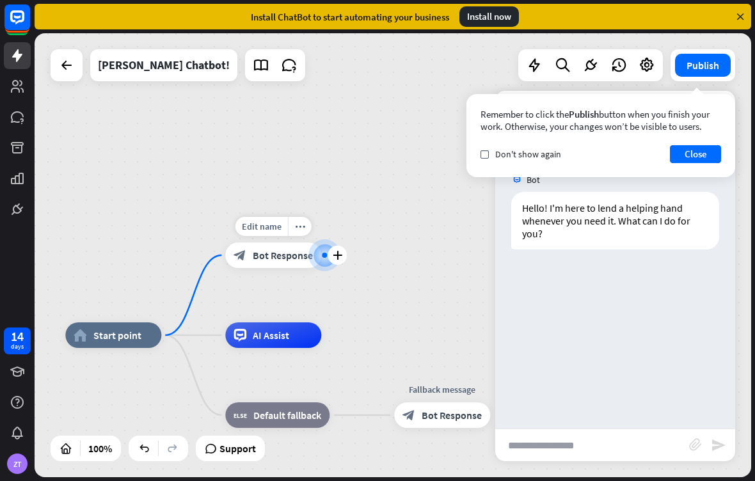
click at [297, 225] on icon "more_horiz" at bounding box center [300, 227] width 10 height 10
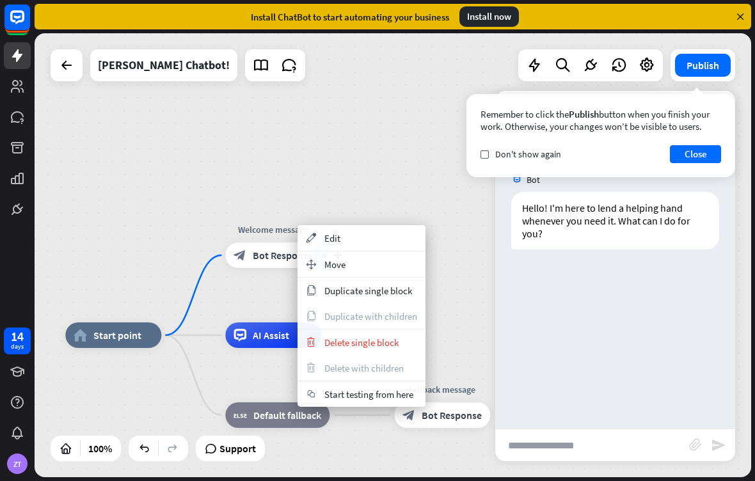
click at [319, 242] on div "appearance Edit" at bounding box center [361, 238] width 128 height 26
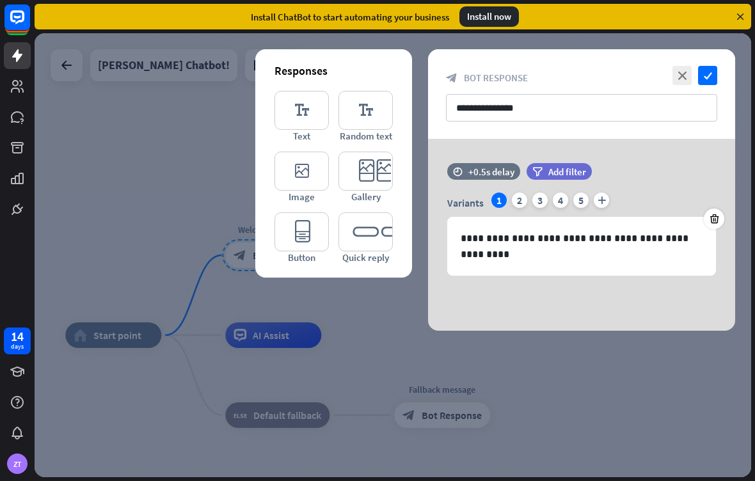
click at [498, 205] on div "1" at bounding box center [498, 200] width 15 height 15
click at [500, 200] on div "1" at bounding box center [498, 200] width 15 height 15
click at [521, 202] on div "2" at bounding box center [519, 200] width 15 height 15
click at [540, 198] on div "3" at bounding box center [539, 200] width 15 height 15
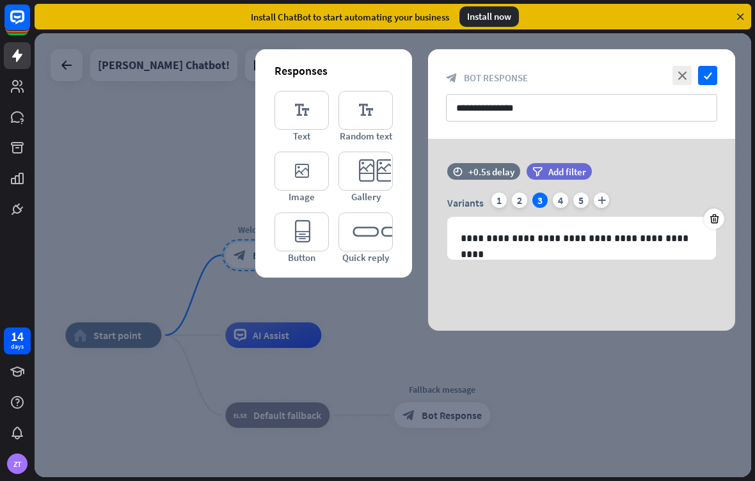
click at [560, 199] on div "4" at bounding box center [560, 200] width 15 height 15
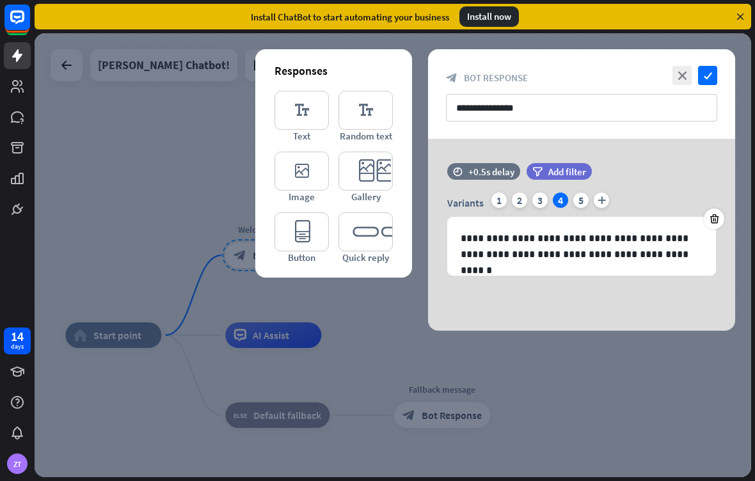
click at [576, 203] on div "5" at bounding box center [580, 200] width 15 height 15
click at [597, 313] on div "**********" at bounding box center [581, 235] width 307 height 192
click at [706, 81] on icon "check" at bounding box center [707, 75] width 19 height 19
